Goal: Information Seeking & Learning: Understand process/instructions

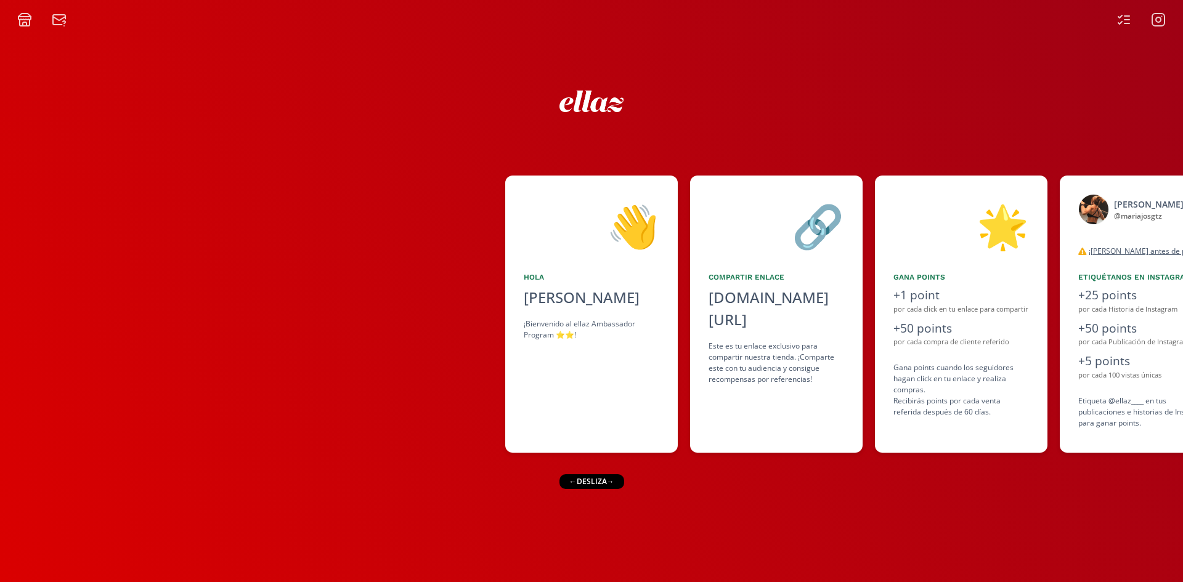
scroll to position [0, 752]
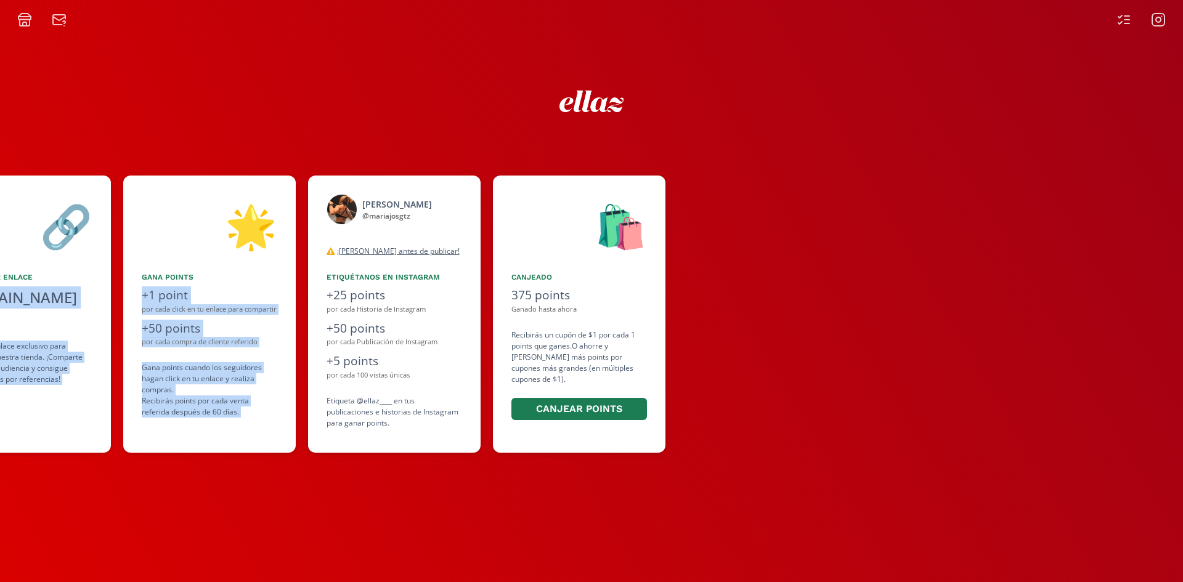
drag, startPoint x: 475, startPoint y: 265, endPoint x: 435, endPoint y: 265, distance: 39.4
click at [435, 265] on div "👋 [PERSON_NAME] ¡Bienvenido al ellaz Ambassador Program ⭐️⭐️! 🔗 Compartir Enlac…" at bounding box center [591, 314] width 1183 height 290
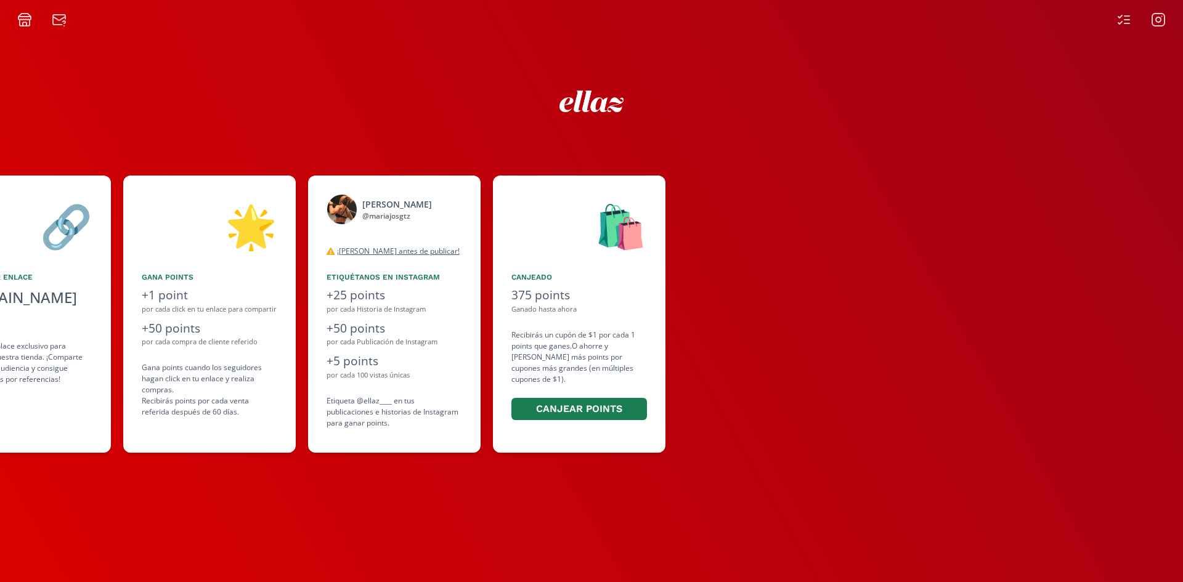
click at [1132, 21] on div at bounding box center [1141, 19] width 64 height 15
click at [1115, 23] on div at bounding box center [1141, 19] width 64 height 15
click at [1130, 21] on icon at bounding box center [1124, 19] width 15 height 15
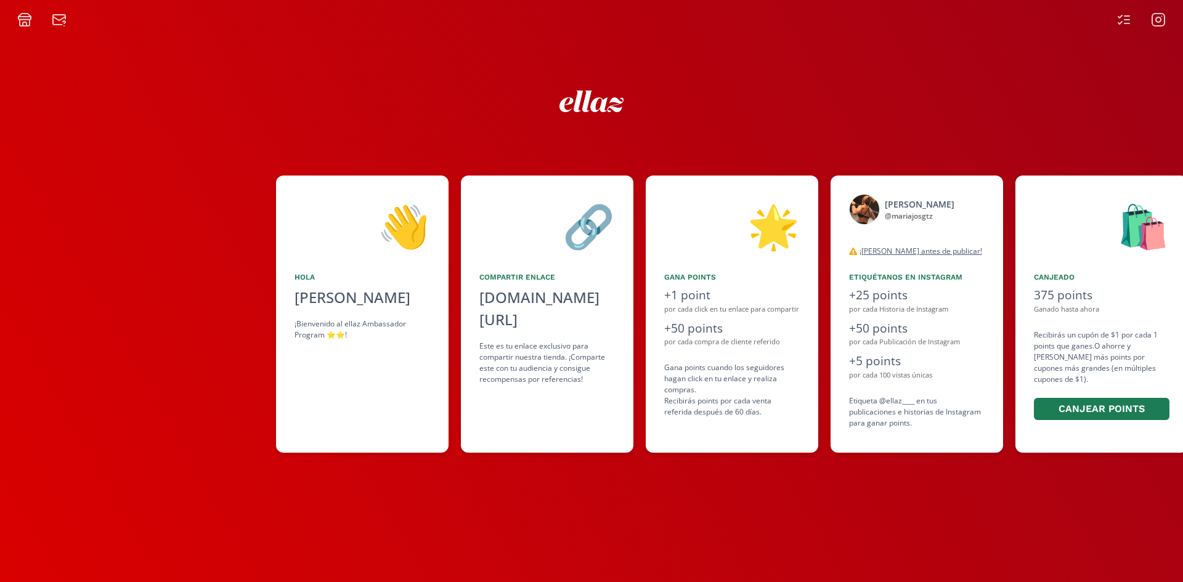
scroll to position [0, 542]
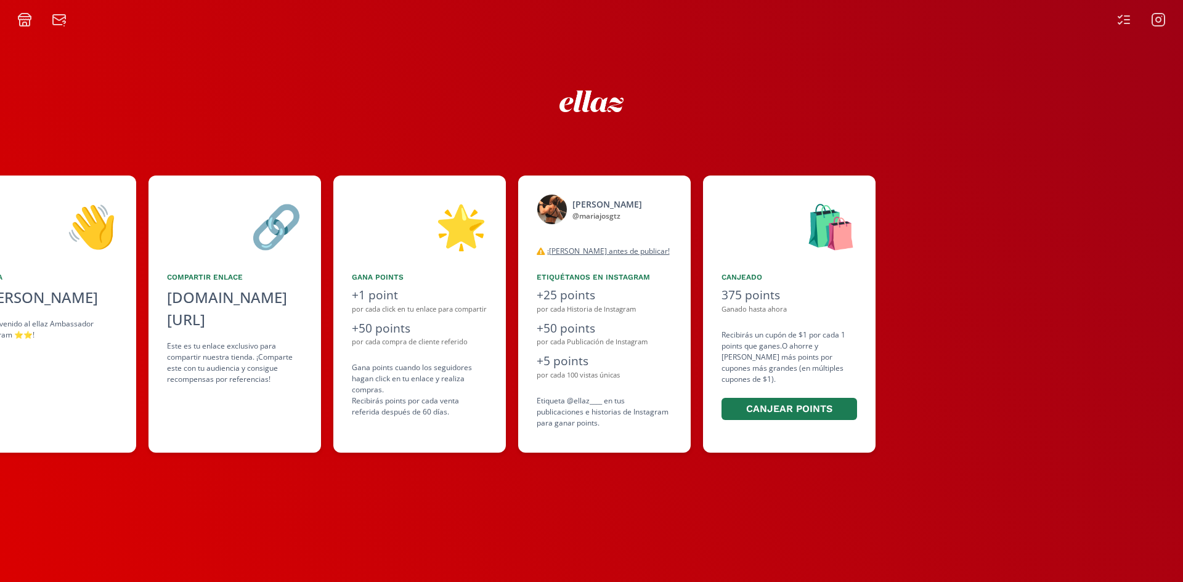
drag, startPoint x: 754, startPoint y: 250, endPoint x: 573, endPoint y: 261, distance: 180.9
click at [573, 261] on div "👋 [PERSON_NAME] ¡Bienvenido al ellaz Ambassador Program ⭐️⭐️! 🔗 Compartir Enlac…" at bounding box center [591, 314] width 1183 height 290
drag, startPoint x: 583, startPoint y: 304, endPoint x: 685, endPoint y: 310, distance: 101.9
click at [651, 304] on div "por cada Historia de Instagram" at bounding box center [605, 309] width 136 height 10
click at [685, 185] on div "[PERSON_NAME] @ mariajosgtz desconectado ¡Lea antes de publicar! Tanto para pub…" at bounding box center [604, 314] width 173 height 277
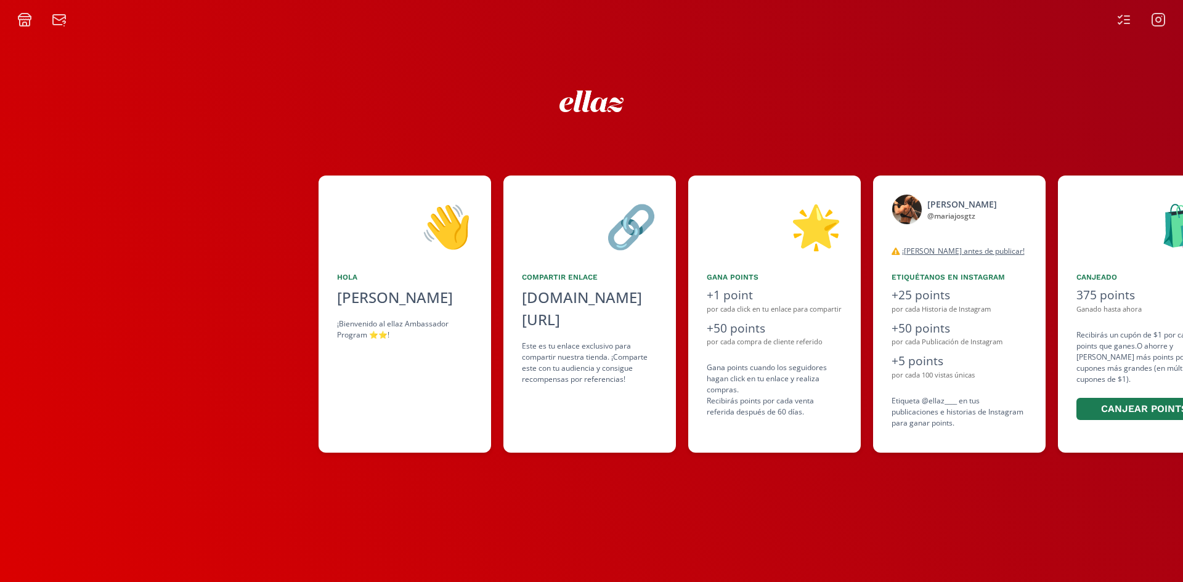
scroll to position [0, 470]
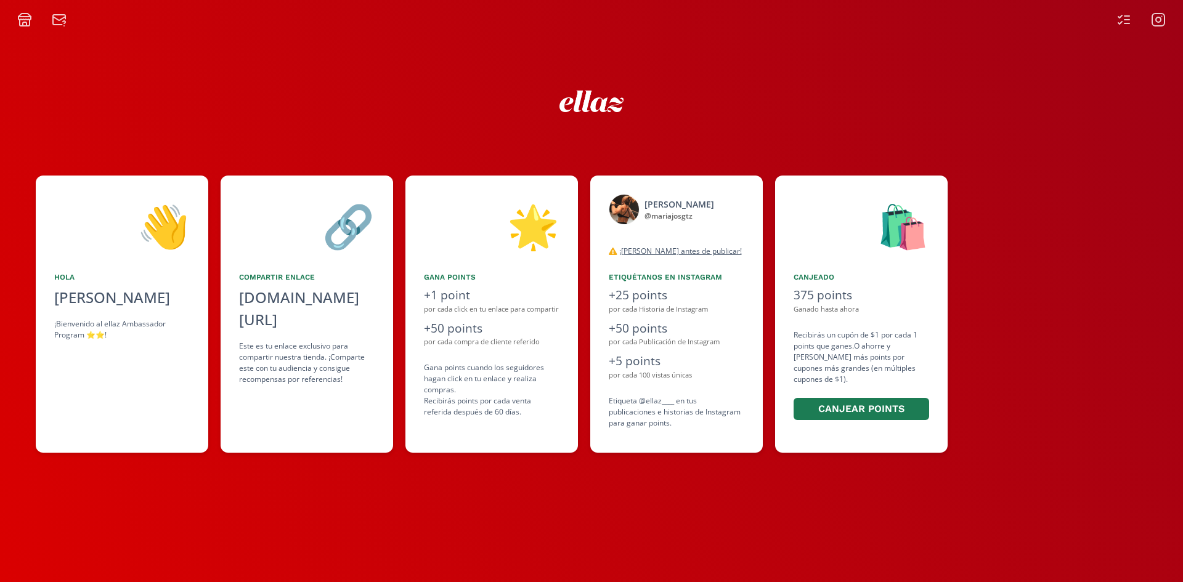
drag, startPoint x: 375, startPoint y: 235, endPoint x: 396, endPoint y: 236, distance: 21.6
click at [396, 236] on div "👋 [PERSON_NAME] ¡Bienvenido al ellaz Ambassador Program ⭐️⭐️! 🔗 Compartir Enlac…" at bounding box center [591, 314] width 1183 height 290
